Goal: Task Accomplishment & Management: Use online tool/utility

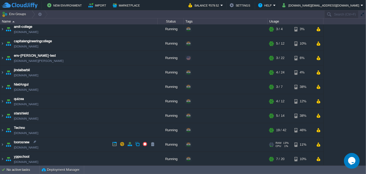
scroll to position [3, 0]
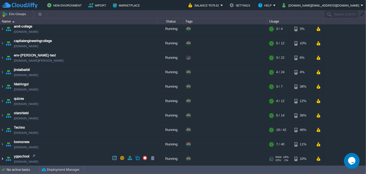
click at [3, 157] on img at bounding box center [2, 158] width 4 height 14
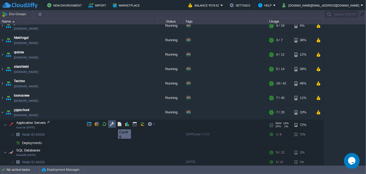
click at [114, 124] on button "button" at bounding box center [112, 124] width 5 height 5
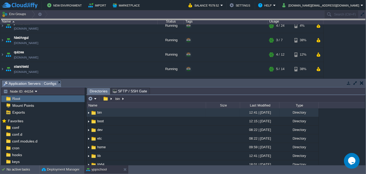
drag, startPoint x: 173, startPoint y: 80, endPoint x: 148, endPoint y: 9, distance: 75.5
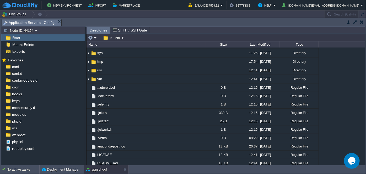
scroll to position [130, 0]
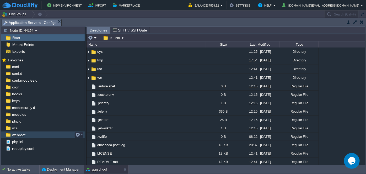
click at [24, 133] on span "webroot" at bounding box center [18, 134] width 15 height 5
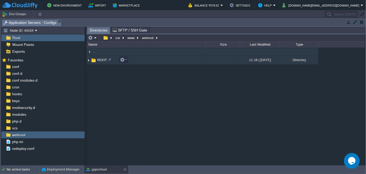
click at [91, 61] on img at bounding box center [94, 60] width 6 height 6
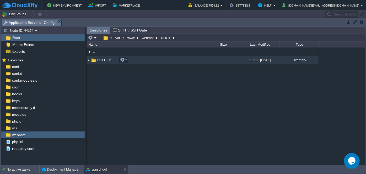
click at [89, 61] on img at bounding box center [88, 60] width 4 height 8
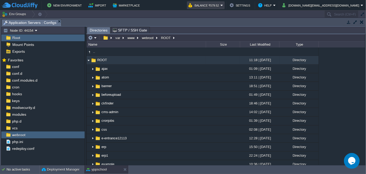
click at [223, 5] on em "Balance ₹579.52" at bounding box center [205, 5] width 35 height 6
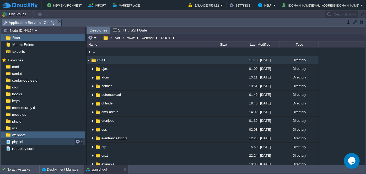
click at [39, 138] on div "php.ini" at bounding box center [42, 141] width 83 height 7
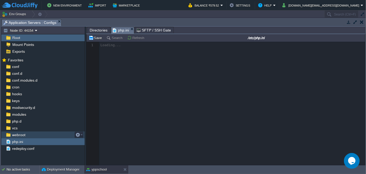
click at [30, 134] on div "webroot" at bounding box center [42, 134] width 83 height 7
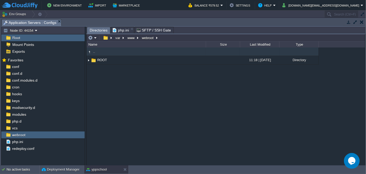
click at [363, 22] on button "button" at bounding box center [362, 22] width 4 height 5
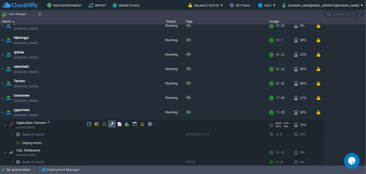
click at [111, 124] on button "button" at bounding box center [112, 124] width 5 height 5
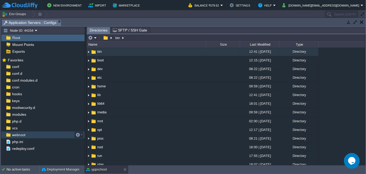
click at [21, 136] on span "webroot" at bounding box center [18, 134] width 15 height 5
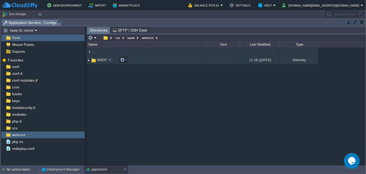
click at [89, 61] on img at bounding box center [88, 60] width 4 height 8
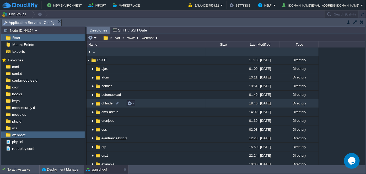
scroll to position [24, 0]
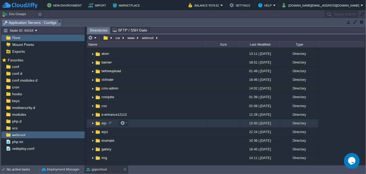
click at [93, 123] on img at bounding box center [93, 123] width 4 height 8
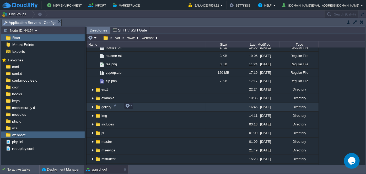
scroll to position [262, 0]
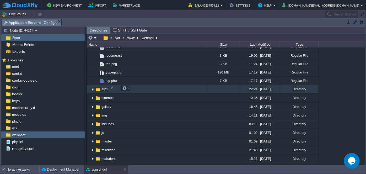
click at [93, 88] on img at bounding box center [93, 89] width 4 height 8
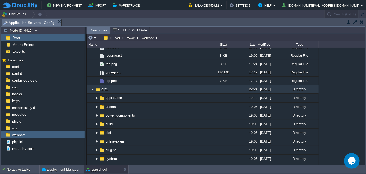
scroll to position [238, 0]
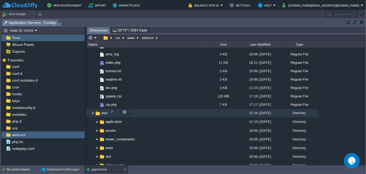
click at [93, 112] on img at bounding box center [93, 113] width 4 height 8
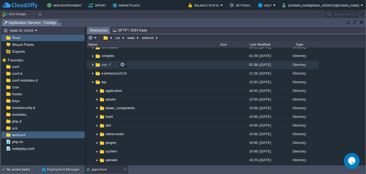
scroll to position [24, 0]
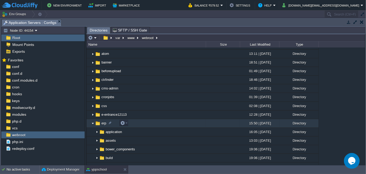
click at [93, 126] on img at bounding box center [93, 123] width 4 height 8
click at [98, 124] on img at bounding box center [98, 123] width 6 height 6
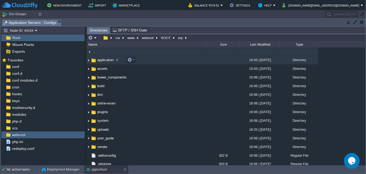
click at [95, 61] on img at bounding box center [94, 60] width 6 height 6
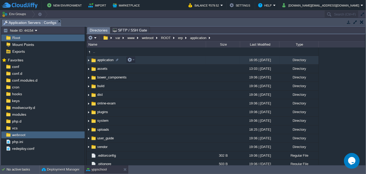
click at [95, 61] on img at bounding box center [94, 60] width 6 height 6
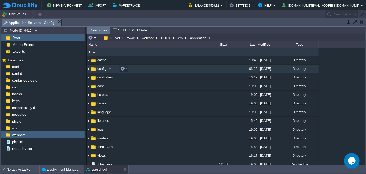
click at [99, 69] on span "config" at bounding box center [101, 68] width 11 height 4
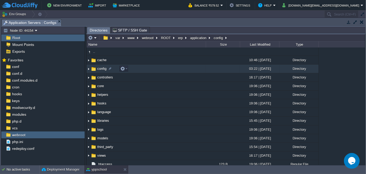
click at [99, 69] on span "config" at bounding box center [101, 68] width 11 height 4
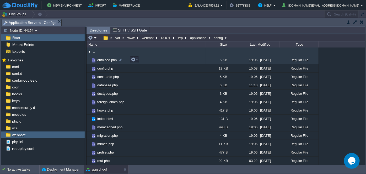
drag, startPoint x: 108, startPoint y: 68, endPoint x: 146, endPoint y: 63, distance: 38.6
click at [146, 63] on td "autoload.php" at bounding box center [145, 60] width 119 height 8
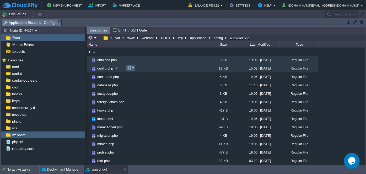
click at [133, 68] on em at bounding box center [130, 68] width 7 height 5
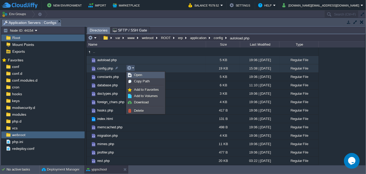
click at [145, 75] on link "Open" at bounding box center [145, 75] width 37 height 6
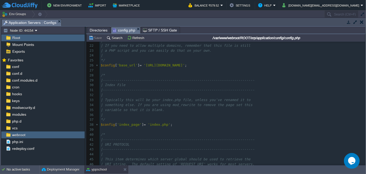
scroll to position [95, 0]
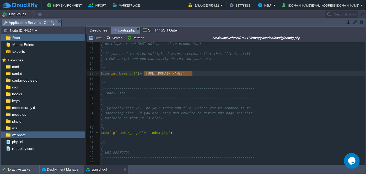
type textarea "[URL][DOMAIN_NAME]"
drag, startPoint x: 144, startPoint y: 74, endPoint x: 191, endPoint y: 74, distance: 47.2
